Goal: Task Accomplishment & Management: Use online tool/utility

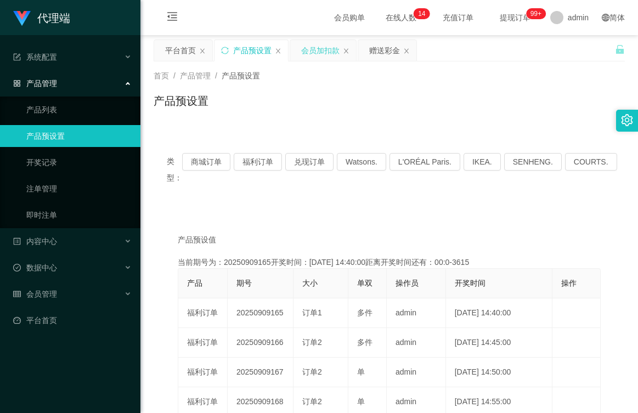
click at [329, 49] on div "会员加扣款" at bounding box center [320, 50] width 38 height 21
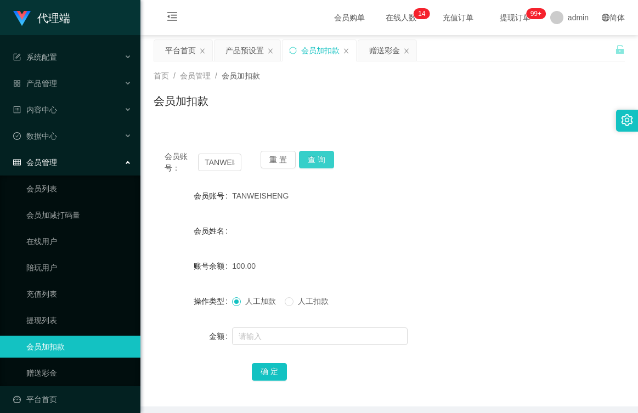
click at [316, 160] on button "查 询" at bounding box center [316, 160] width 35 height 18
click at [296, 302] on span "人工扣款" at bounding box center [312, 301] width 39 height 9
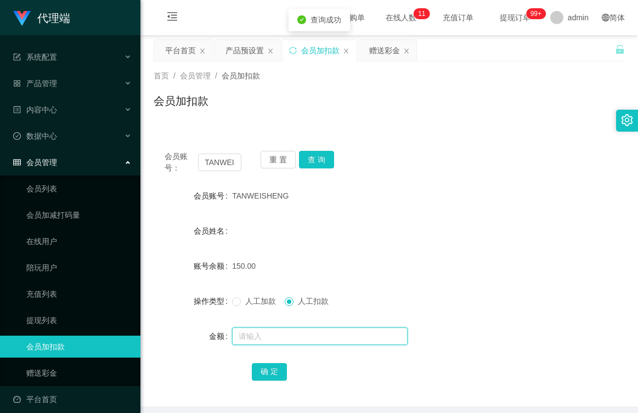
click at [289, 336] on input "text" at bounding box center [320, 336] width 176 height 18
type input "150"
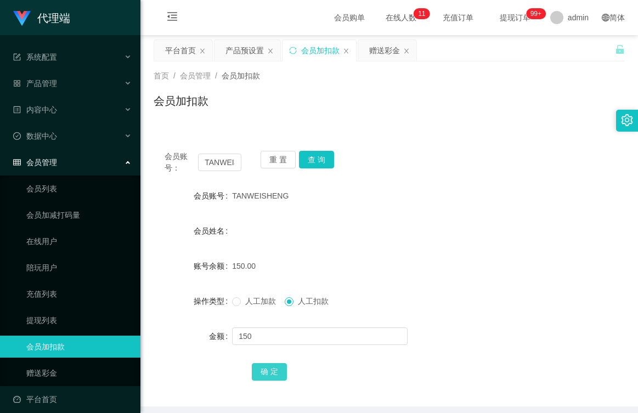
click at [275, 370] on button "确 定" at bounding box center [269, 372] width 35 height 18
